Goal: Task Accomplishment & Management: Use online tool/utility

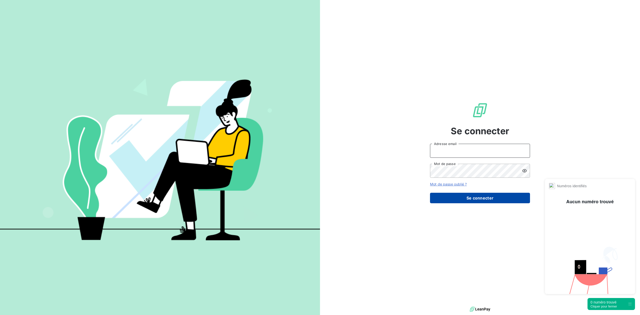
type input "[PERSON_NAME][EMAIL_ADDRESS][DOMAIN_NAME]"
click at [479, 201] on button "Se connecter" at bounding box center [480, 198] width 100 height 11
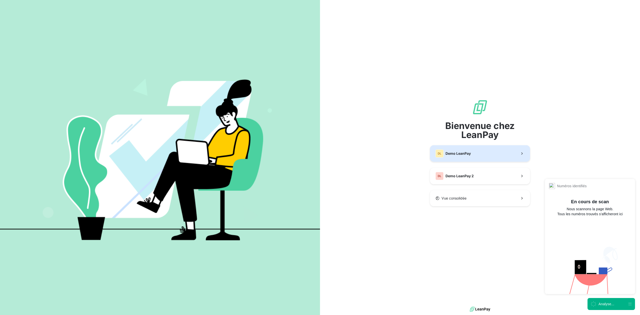
click at [462, 152] on span "Demo LeanPay" at bounding box center [458, 153] width 25 height 5
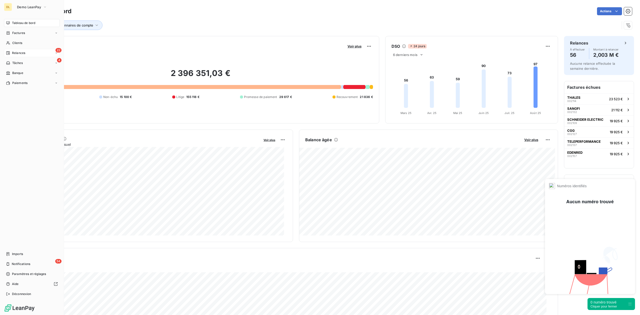
click at [43, 52] on div "22 Relances" at bounding box center [32, 53] width 56 height 8
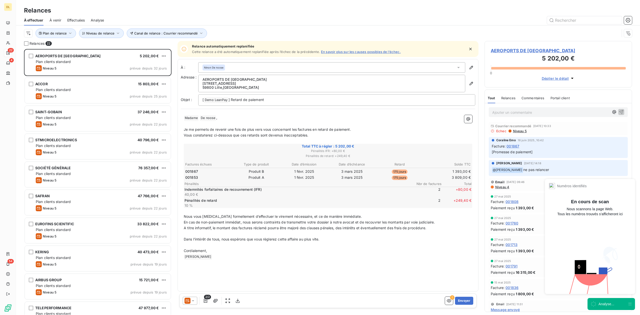
click at [99, 21] on span "Analyse" at bounding box center [97, 20] width 13 height 5
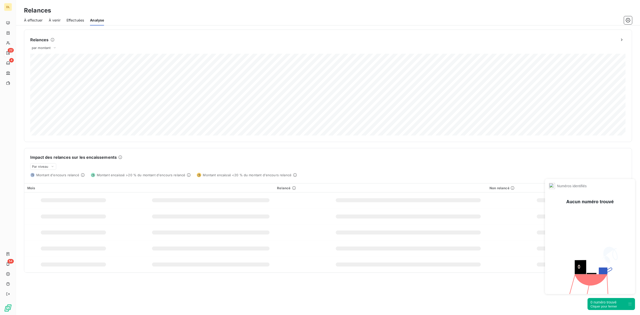
click at [600, 306] on div "Cliquer pour fermer" at bounding box center [604, 307] width 27 height 4
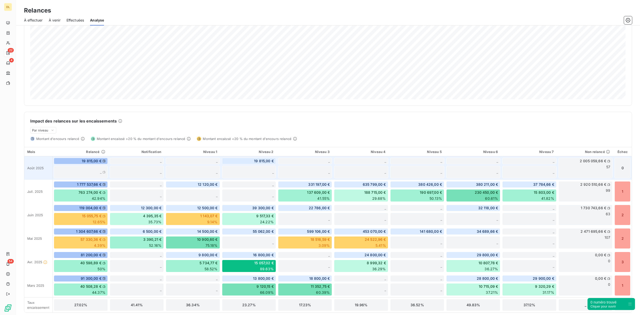
scroll to position [35, 0]
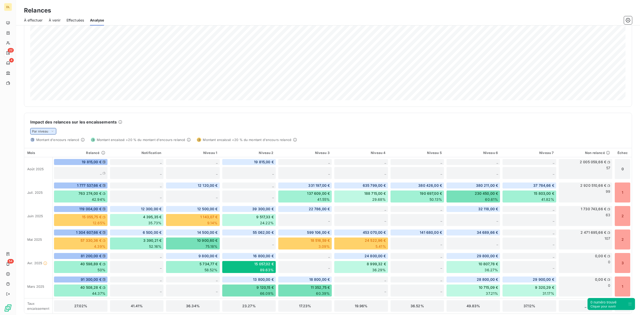
click at [51, 133] on icon at bounding box center [53, 131] width 4 height 5
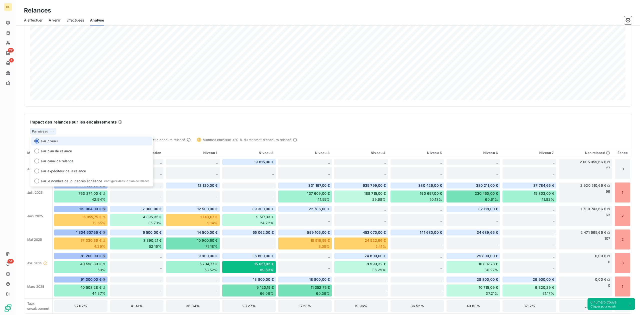
click at [227, 108] on div "Relances par montant 1 319 135,66 € Relances effectuées Notification 6 500,00 €…" at bounding box center [328, 154] width 608 height 320
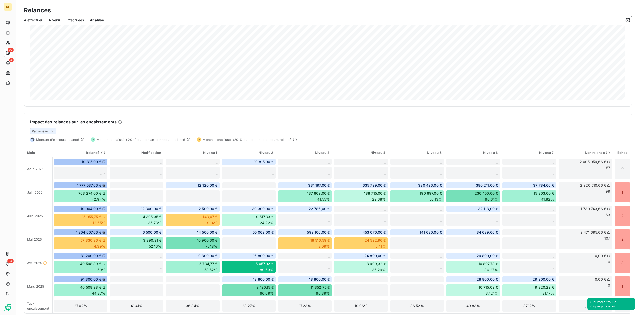
scroll to position [0, 0]
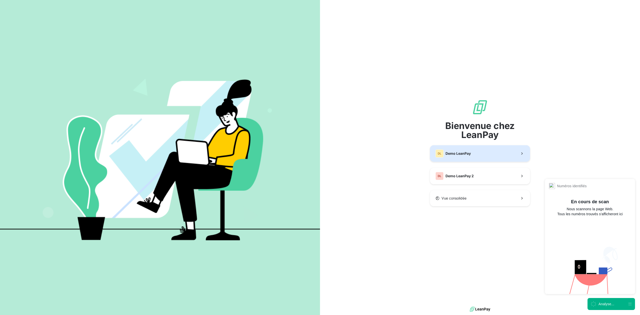
click at [500, 150] on button "DL Demo LeanPay" at bounding box center [480, 153] width 100 height 17
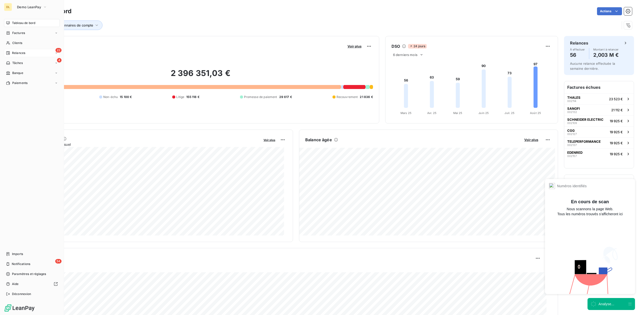
click at [8, 51] on div "Relances" at bounding box center [15, 53] width 19 height 5
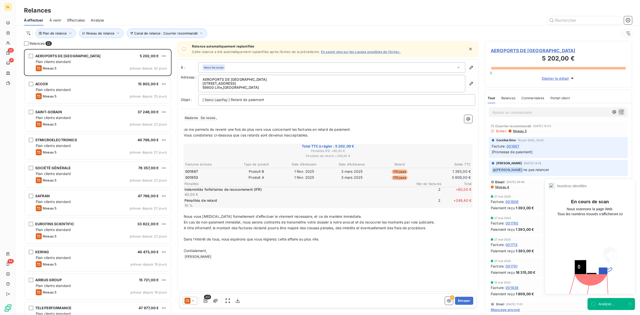
click at [98, 19] on span "Analyse" at bounding box center [97, 20] width 13 height 5
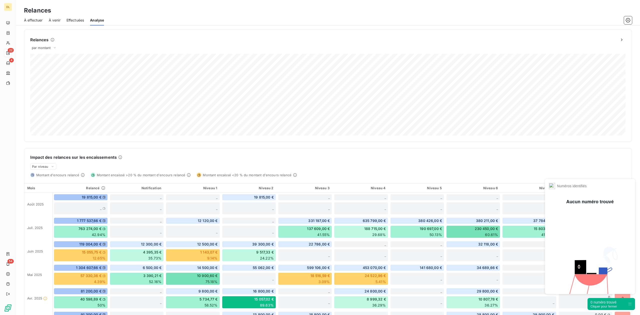
click at [612, 306] on div "Cliquer pour fermer" at bounding box center [604, 307] width 27 height 4
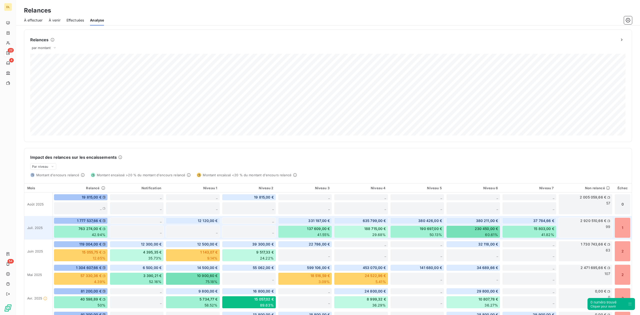
scroll to position [40, 0]
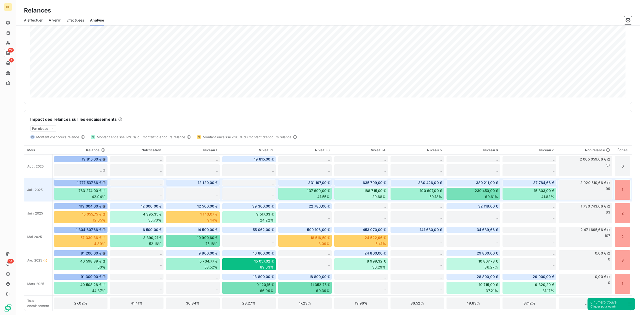
click at [621, 194] on div "1" at bounding box center [623, 190] width 16 height 21
